Goal: Information Seeking & Learning: Find specific fact

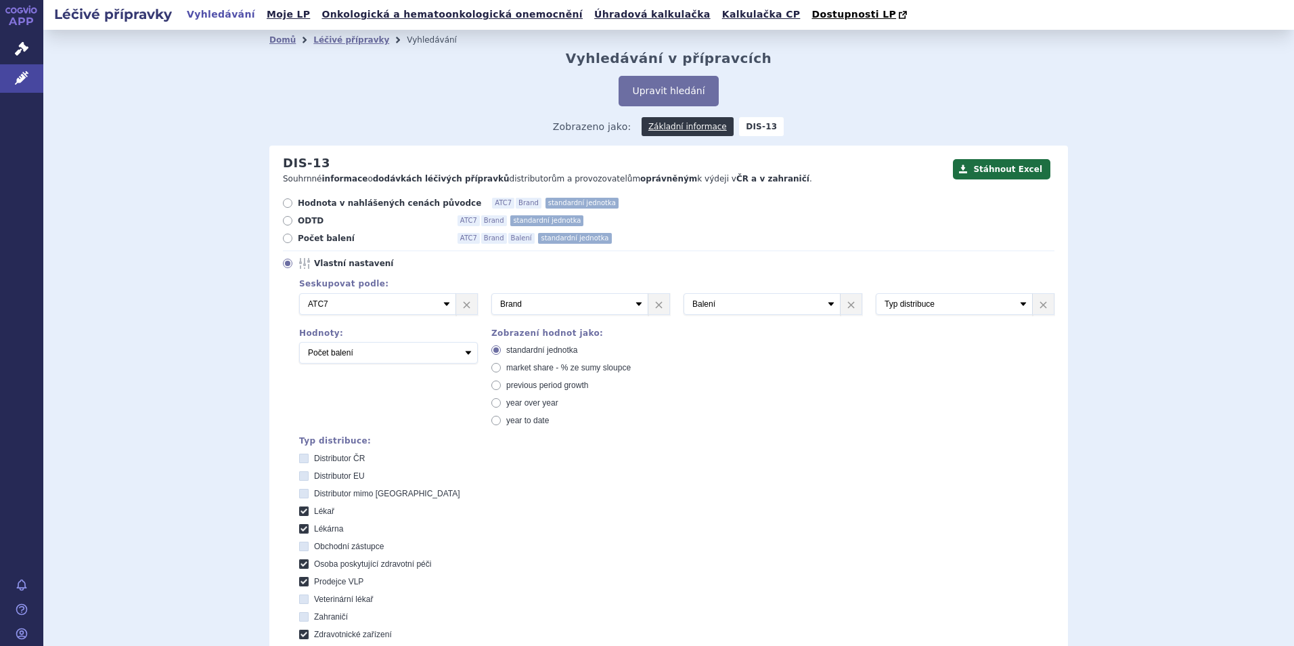
scroll to position [367, 0]
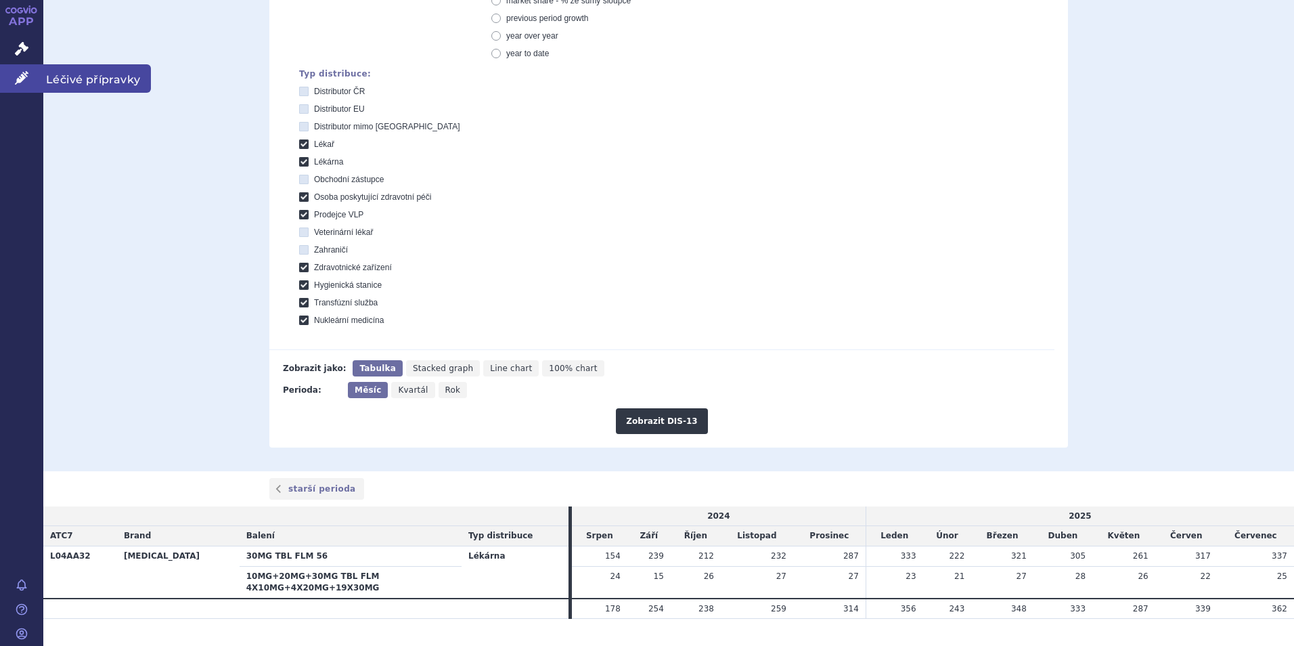
click at [30, 80] on link "Léčivé přípravky" at bounding box center [21, 78] width 43 height 28
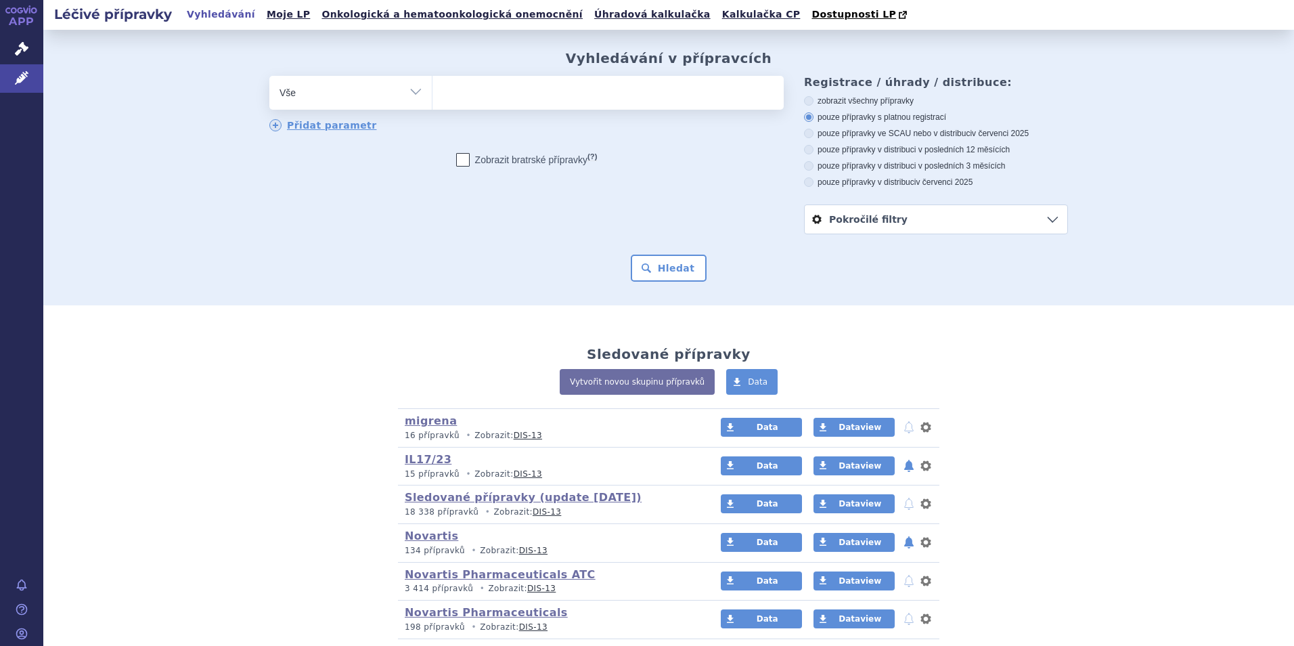
click at [491, 97] on ul at bounding box center [607, 90] width 351 height 28
click at [432, 97] on select at bounding box center [432, 92] width 1 height 34
type input "tisl"
type input "tisle"
type input "tislel"
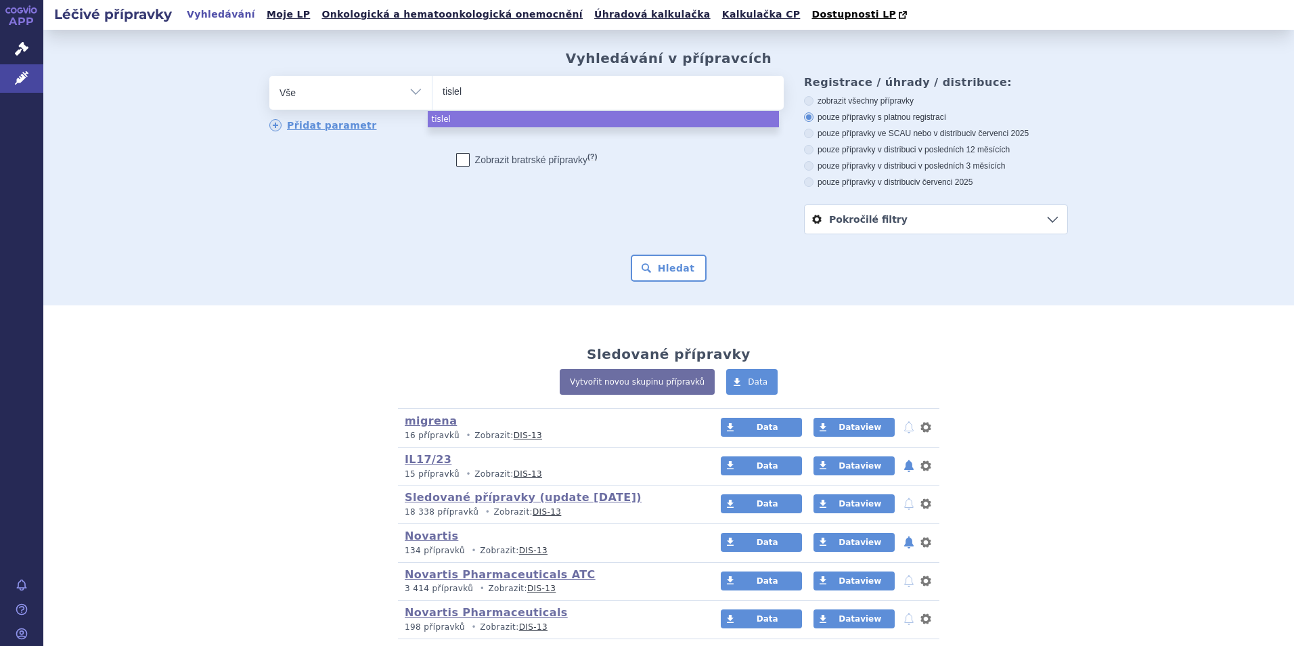
type input "tisleli"
type input "tisleliz"
type input "tislelizu"
type input "tislelizum"
type input "tislelizumab"
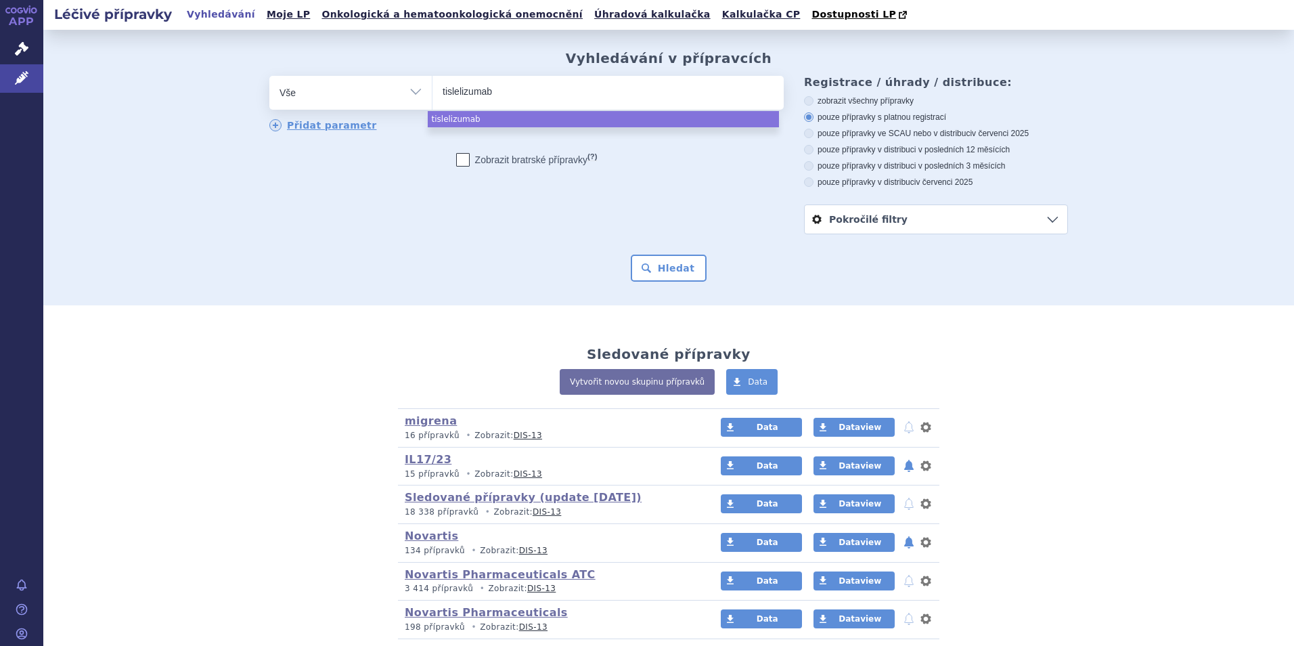
click at [631, 254] on button "Hledat" at bounding box center [669, 267] width 76 height 27
select select "tislelizumab"
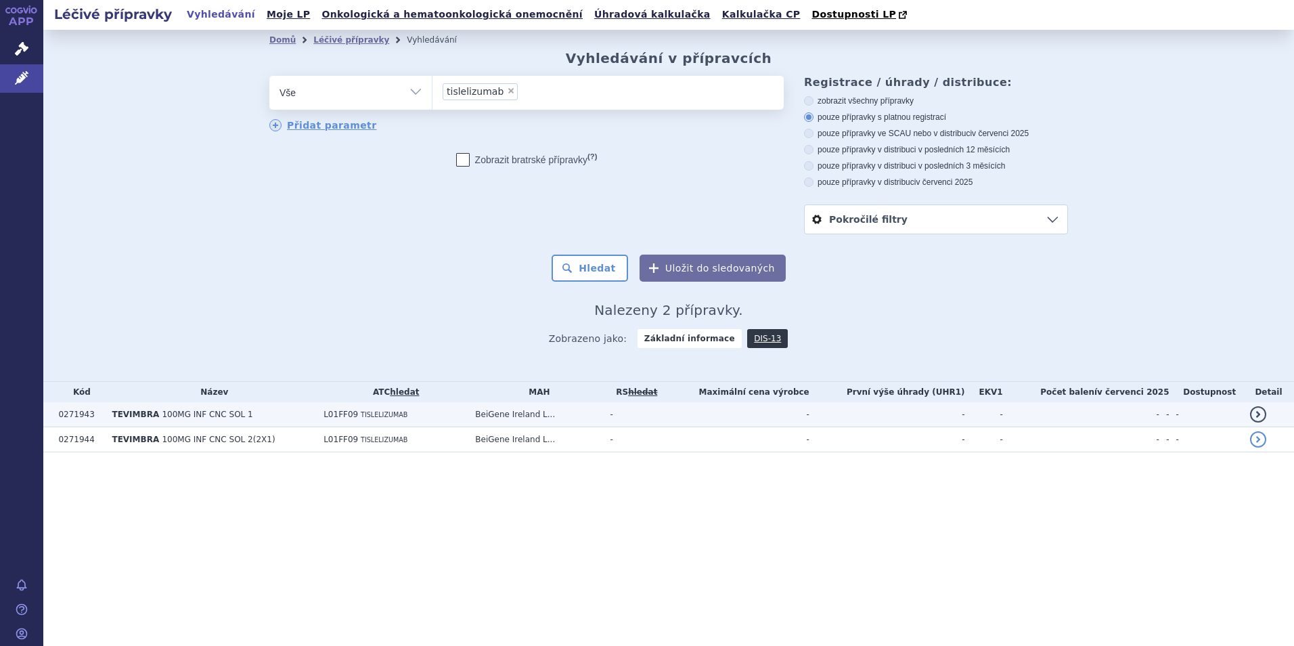
click at [550, 418] on td "BeiGene Ireland L..." at bounding box center [535, 414] width 135 height 25
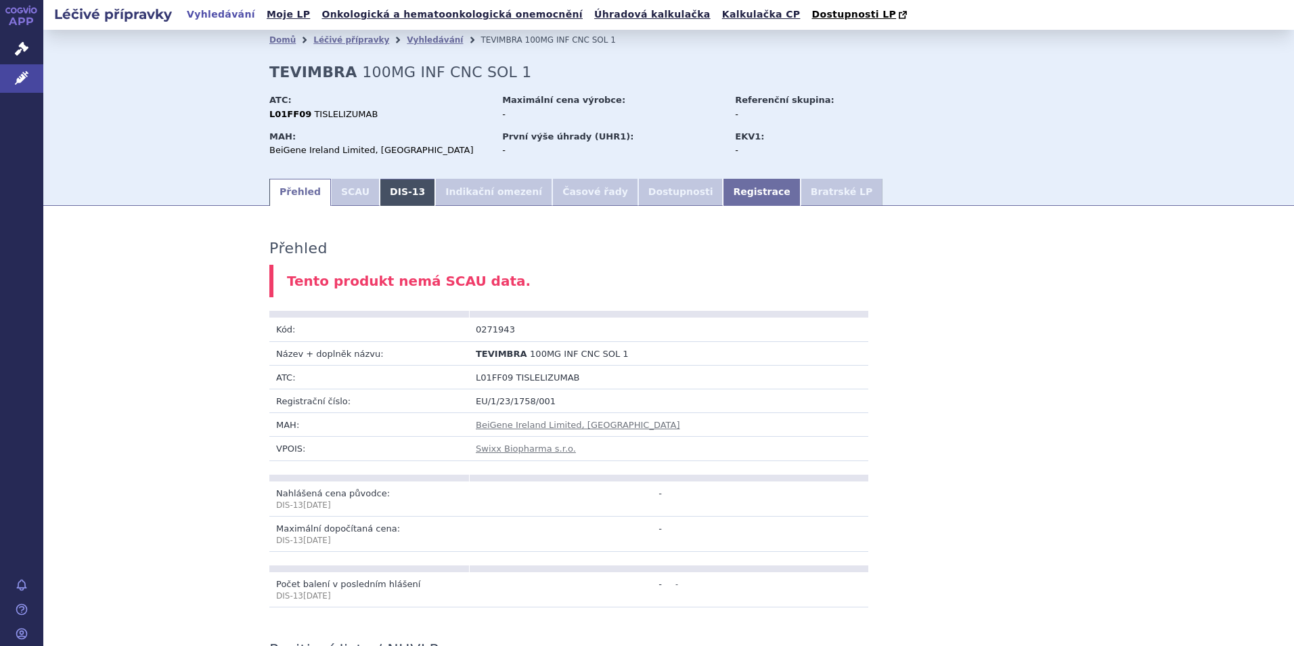
click at [392, 201] on link "DIS-13" at bounding box center [407, 192] width 55 height 27
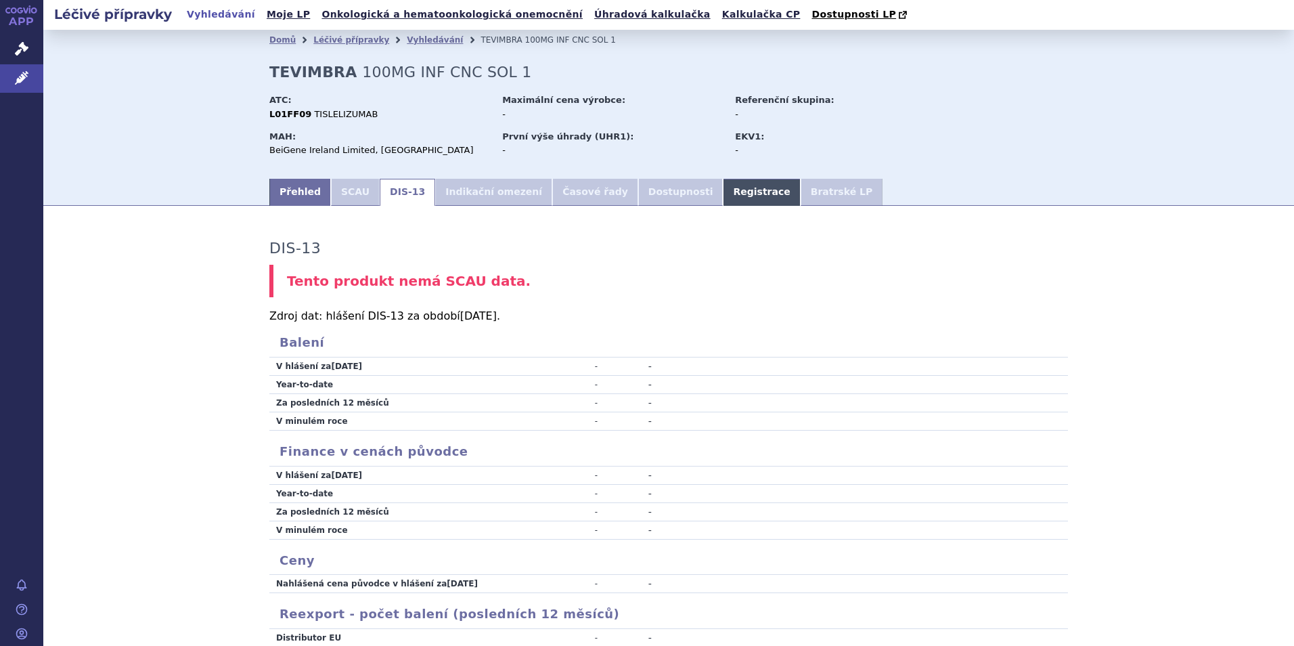
click at [723, 201] on link "Registrace" at bounding box center [761, 192] width 77 height 27
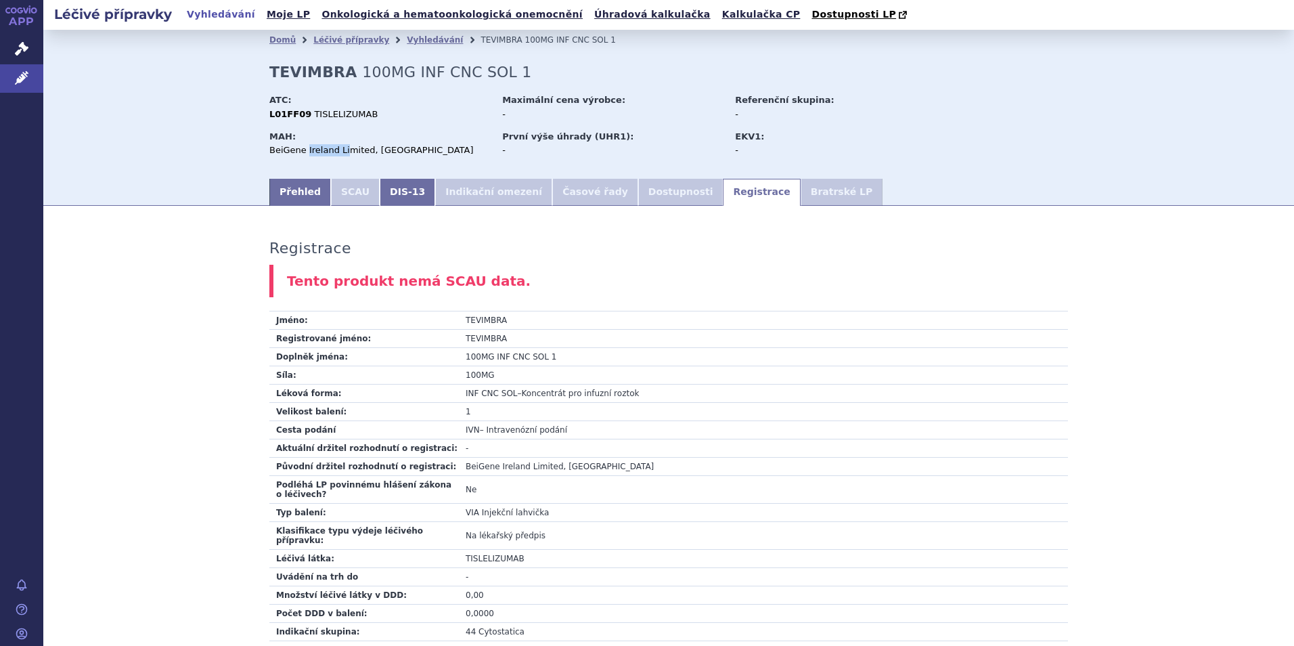
drag, startPoint x: 300, startPoint y: 146, endPoint x: 338, endPoint y: 148, distance: 38.6
click at [338, 148] on div "BeiGene Ireland Limited, Dublin" at bounding box center [379, 150] width 220 height 12
click at [30, 35] on link "Správní řízení" at bounding box center [21, 49] width 43 height 28
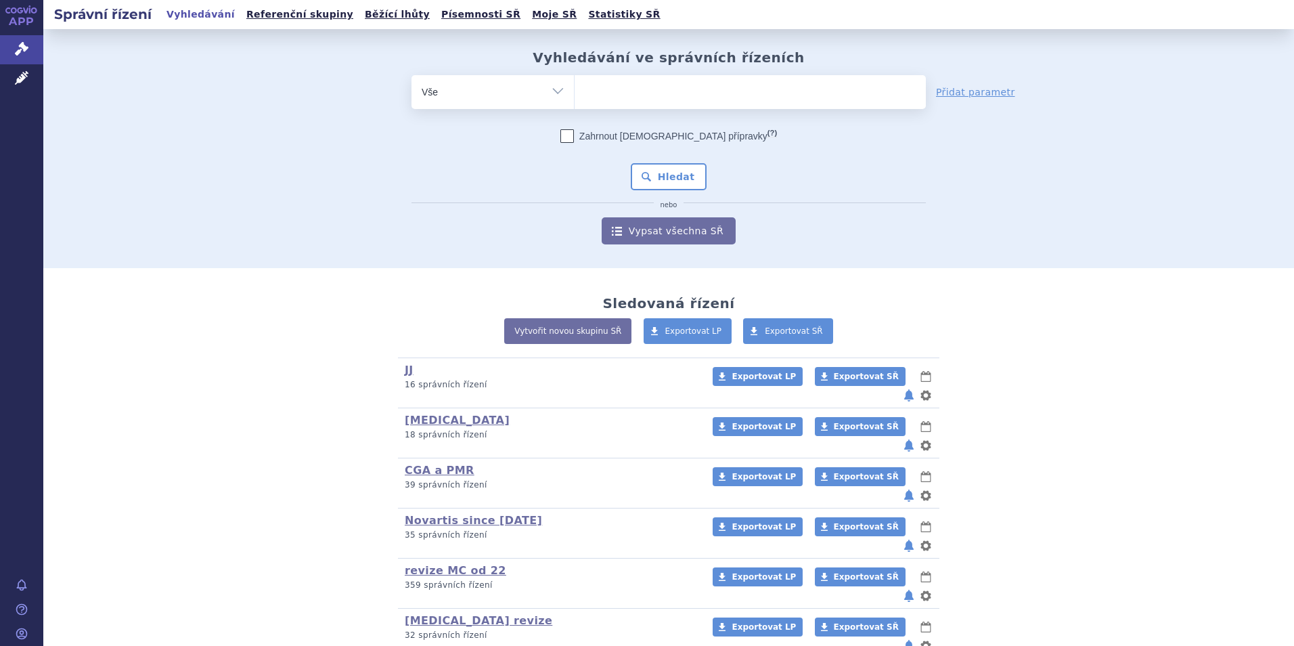
click at [711, 89] on ul at bounding box center [750, 89] width 351 height 28
click at [575, 89] on select at bounding box center [574, 91] width 1 height 34
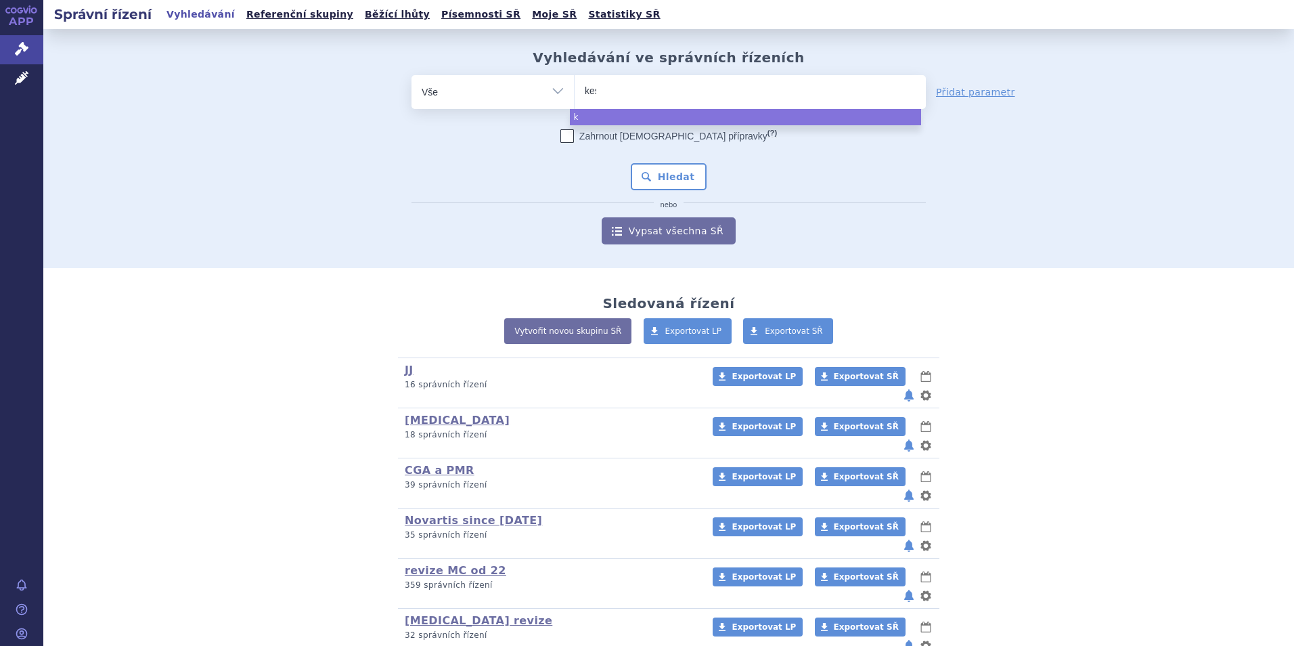
type input "kesi"
type input "kesim"
type input "kesimpt"
type input "kesimpta"
select select "kesimpta"
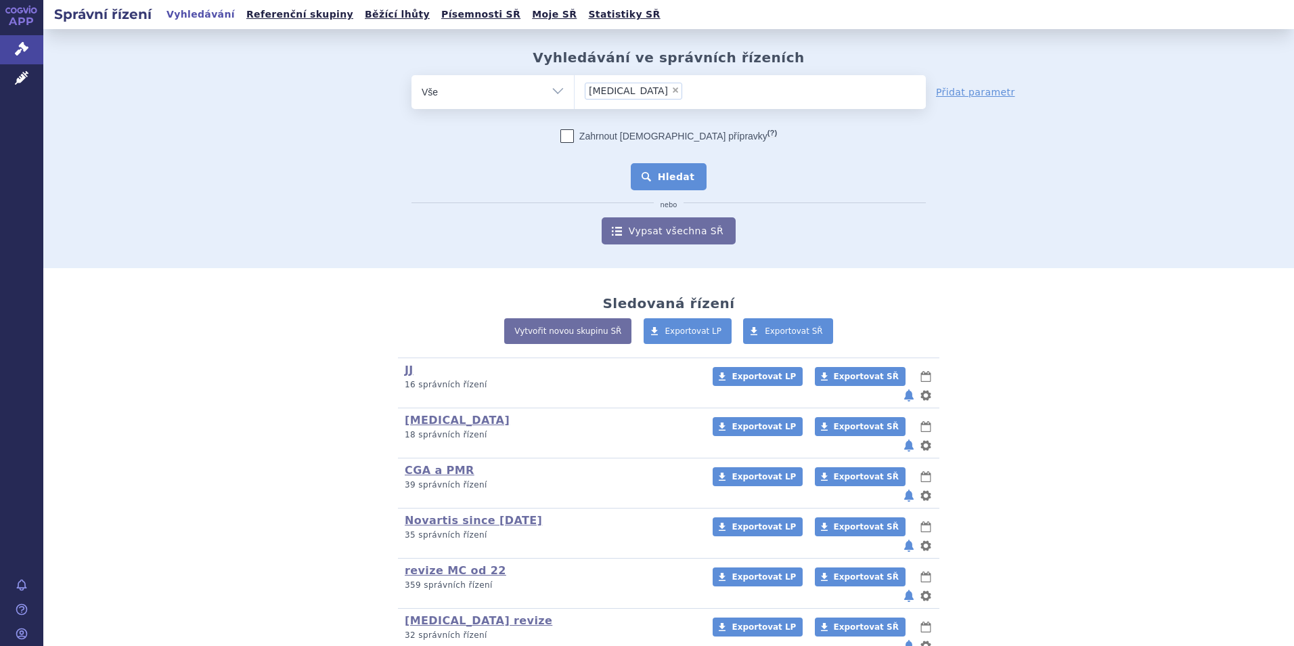
click at [654, 175] on button "Hledat" at bounding box center [669, 176] width 76 height 27
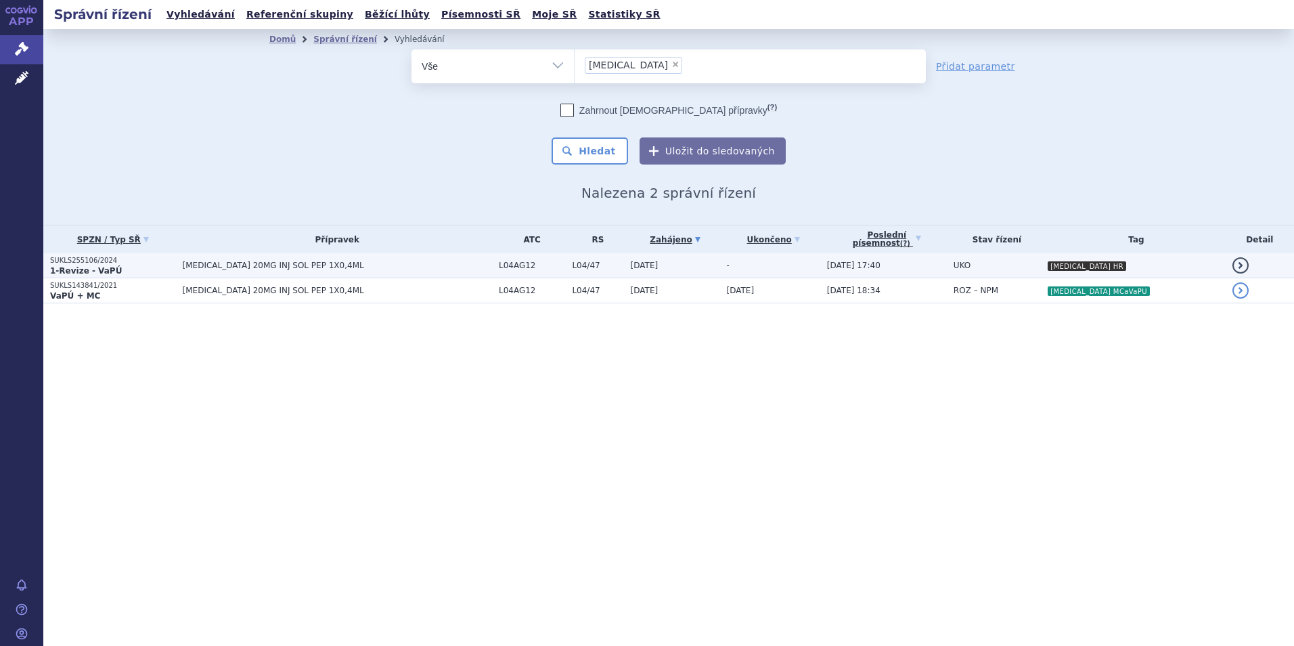
click at [382, 267] on span "KESIMPTA 20MG INJ SOL PEP 1X0,4ML" at bounding box center [337, 265] width 309 height 9
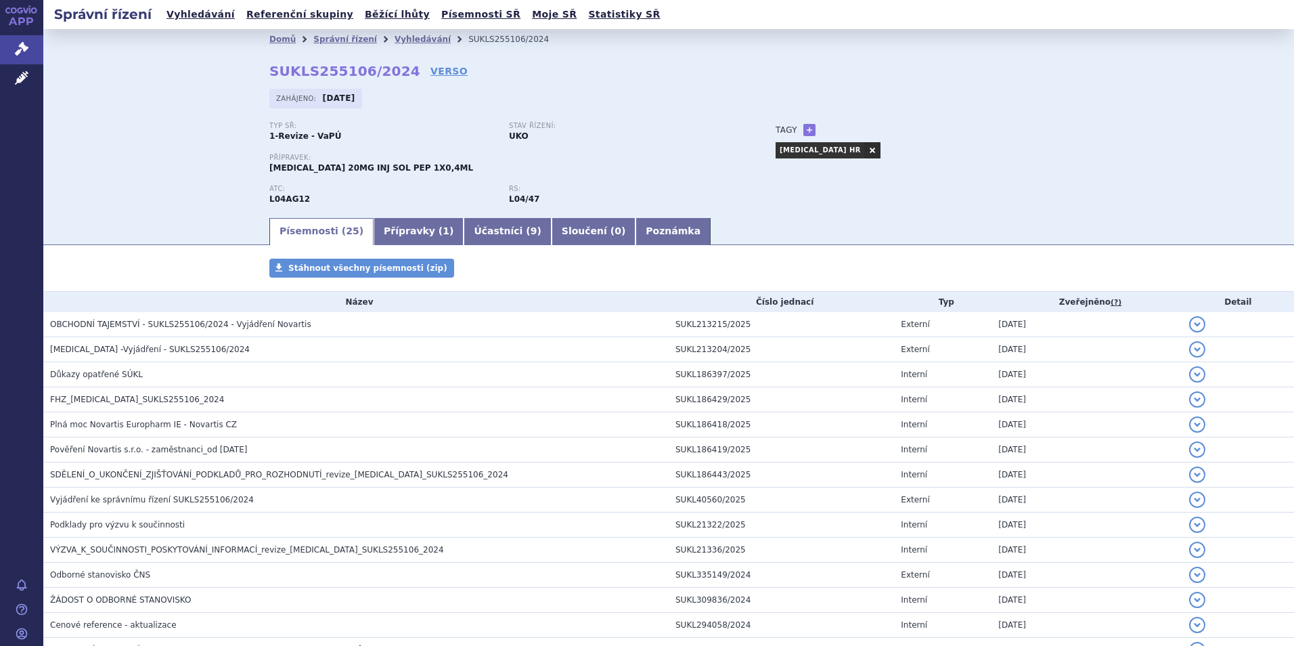
click at [299, 54] on div "Domů Správní řízení Vyhledávání SUKLS255106/2024 SUKLS255106/2024 VERSO [GEOGRA…" at bounding box center [668, 132] width 853 height 166
click at [298, 54] on div "Domů Správní řízení Vyhledávání SUKLS255106/2024 SUKLS255106/2024 VERSO [GEOGRA…" at bounding box center [668, 132] width 853 height 166
drag, startPoint x: 298, startPoint y: 54, endPoint x: 296, endPoint y: 70, distance: 15.8
click at [296, 70] on strong "SUKLS255106/2024" at bounding box center [344, 71] width 151 height 16
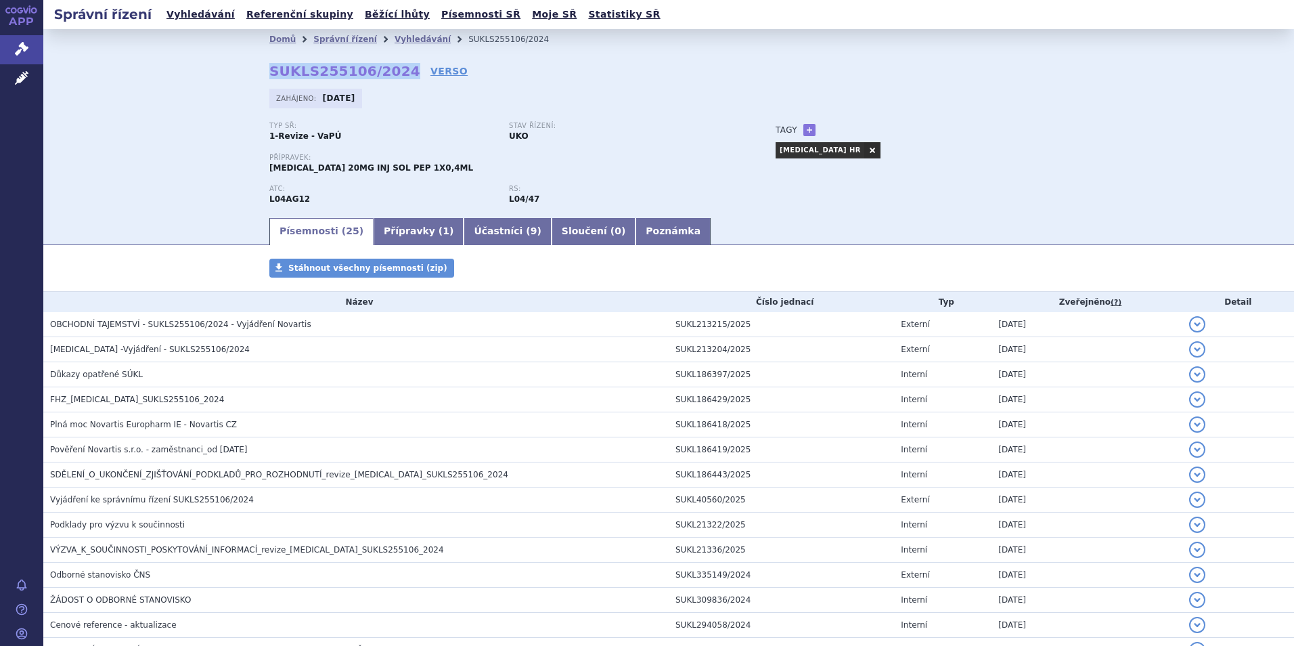
click at [296, 70] on strong "SUKLS255106/2024" at bounding box center [344, 71] width 151 height 16
copy h2 "SUKLS255106/2024"
click at [403, 38] on link "Vyhledávání" at bounding box center [423, 39] width 56 height 9
